Goal: Browse casually

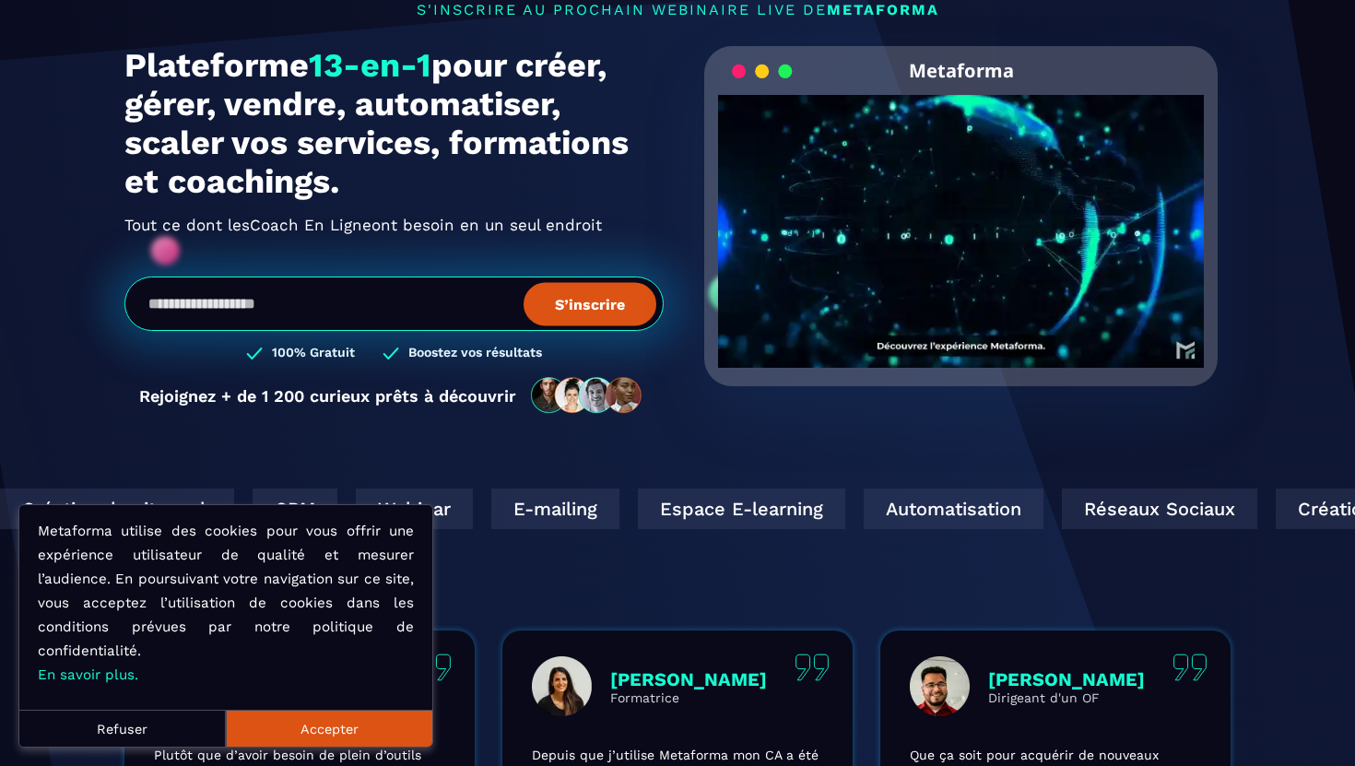
scroll to position [149, 0]
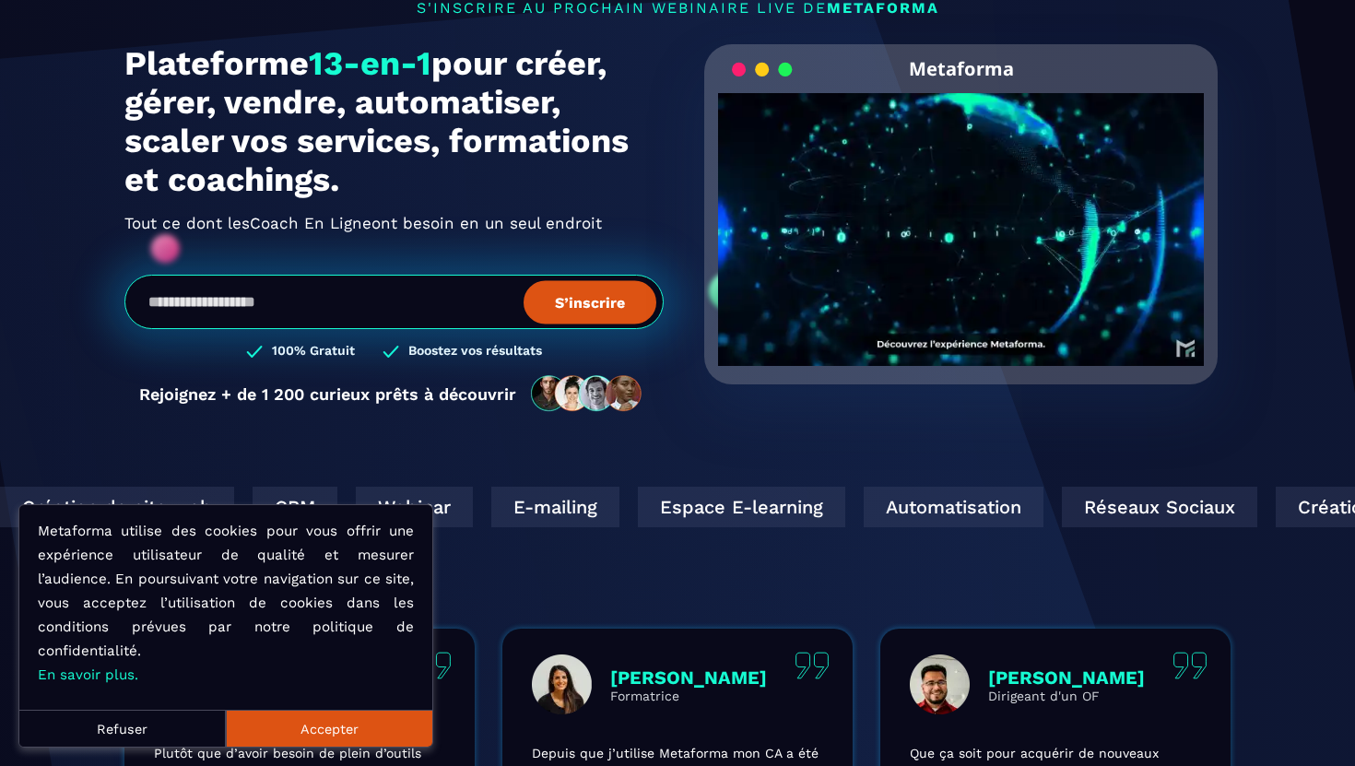
click at [322, 738] on button "Accepter" at bounding box center [329, 728] width 207 height 37
